Goal: Check status: Check status

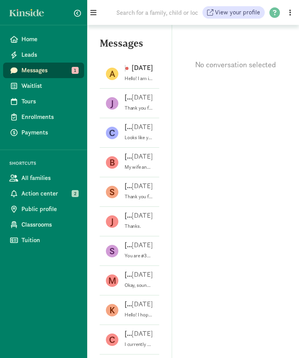
click at [123, 89] on div "A [PERSON_NAME] D [DATE] Hello! I am interested in a spot for my [DEMOGRAPHIC_D…" at bounding box center [129, 104] width 59 height 30
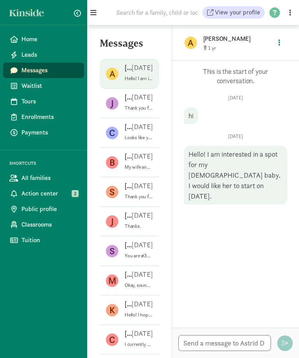
click at [128, 97] on p "[PERSON_NAME]" at bounding box center [127, 97] width 7 height 9
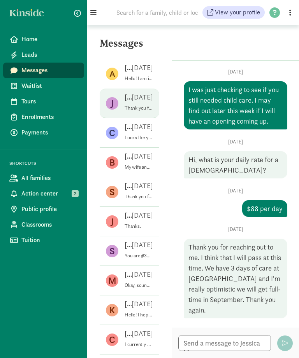
scroll to position [1, 0]
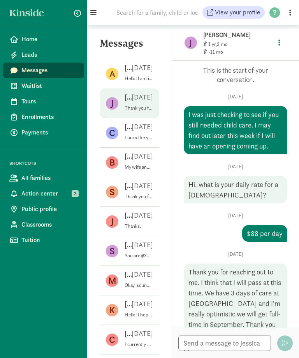
click at [31, 84] on span "Waitlist" at bounding box center [49, 85] width 56 height 9
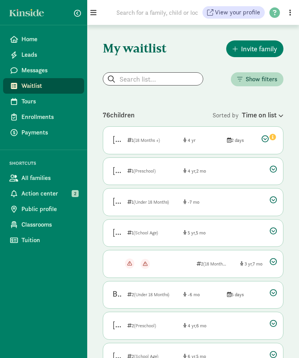
click at [138, 261] on div "Wynter Prentice Not responding Not responding 2 (18 Months +) 3 7" at bounding box center [193, 263] width 180 height 27
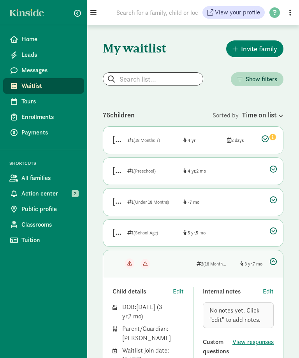
click at [34, 191] on span "Action center" at bounding box center [49, 193] width 56 height 9
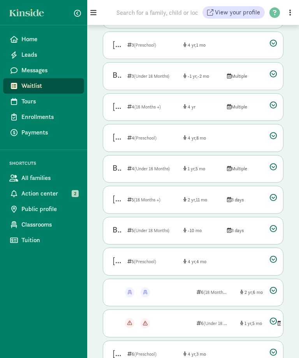
scroll to position [386, 0]
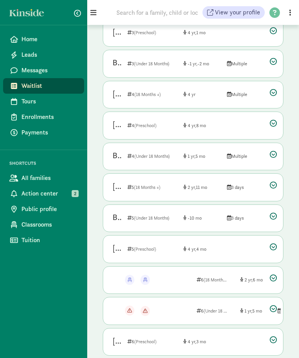
click at [170, 278] on div "Asher Wilson Spot offered! Spot offered! 6 (18 Months +) 2 6" at bounding box center [193, 280] width 180 height 27
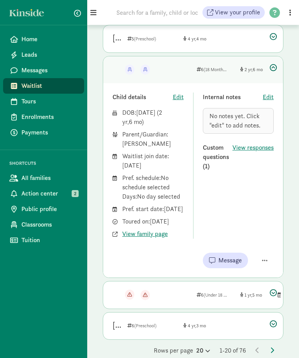
scroll to position [599, 0]
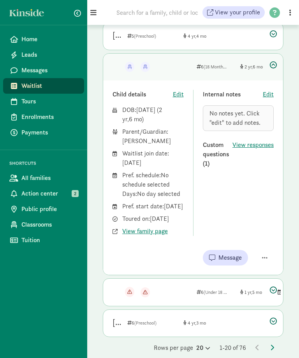
click at [164, 306] on div "Wesley Weinberger Not responding Not responding 6 (Under 18 Months) 1 5 Multiple" at bounding box center [193, 292] width 180 height 27
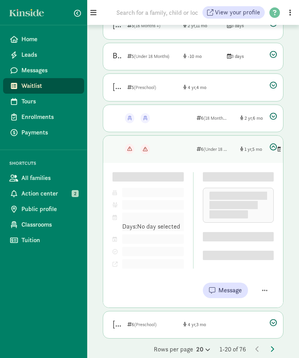
scroll to position [530, 0]
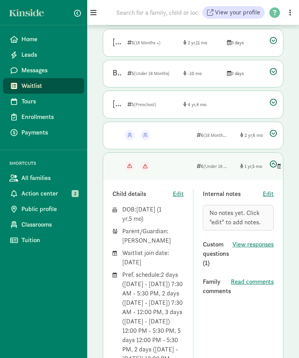
click at [248, 242] on span "View responses" at bounding box center [252, 244] width 41 height 9
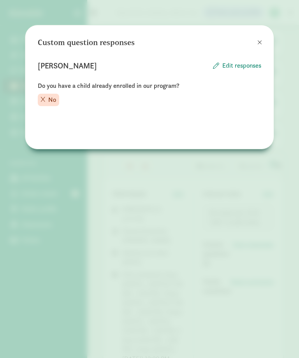
click at [257, 42] on button at bounding box center [260, 43] width 16 height 16
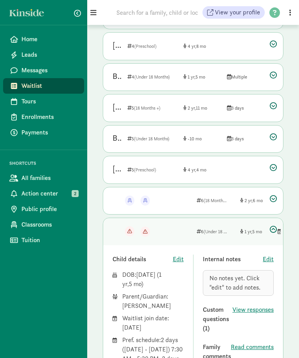
scroll to position [465, 0]
click at [276, 228] on icon at bounding box center [272, 229] width 7 height 7
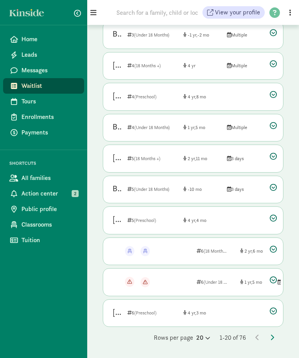
scroll to position [386, 0]
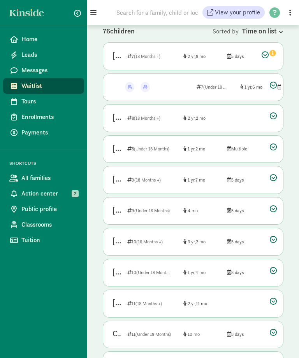
scroll to position [85, 0]
